Goal: Task Accomplishment & Management: Manage account settings

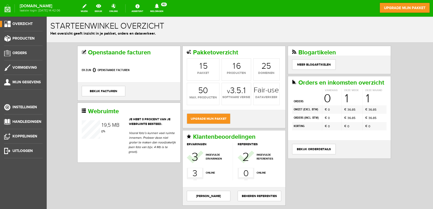
click at [157, 10] on link "Meldingen 82 Nieuwe orders Er is een nieuwe order( #1284 ) geplaatst door [PERS…" at bounding box center [156, 8] width 19 height 11
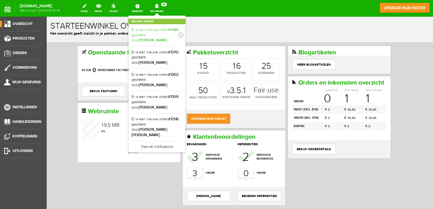
click at [156, 31] on link "Er is een nieuwe order( #1284 ) geplaatst door [PERSON_NAME]" at bounding box center [157, 35] width 51 height 16
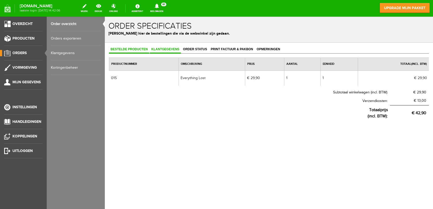
click at [168, 47] on link "Klantgegevens" at bounding box center [165, 50] width 31 height 8
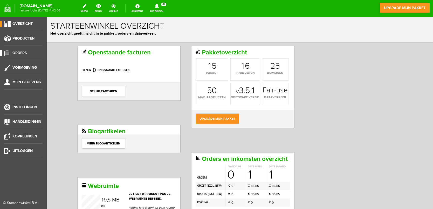
click at [19, 55] on link "Orders" at bounding box center [21, 53] width 43 height 6
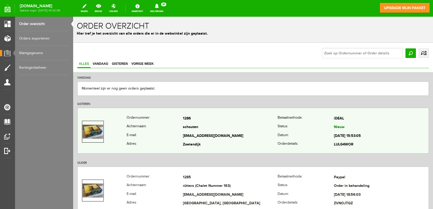
click at [245, 135] on td "[EMAIL_ADDRESS][DOMAIN_NAME]" at bounding box center [230, 135] width 95 height 9
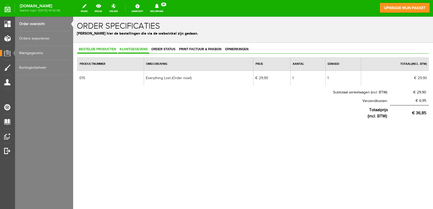
click at [139, 48] on span "Klantgegevens" at bounding box center [133, 49] width 31 height 4
